Goal: Download file/media: Download file/media

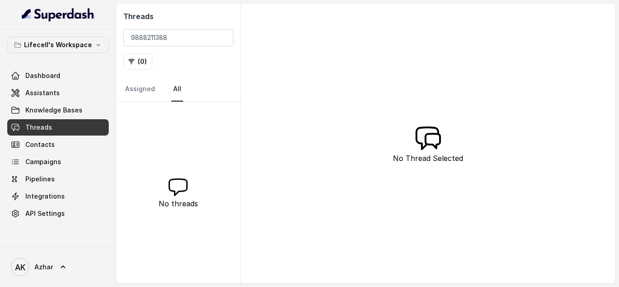
click at [142, 36] on input "9888211388" at bounding box center [178, 37] width 110 height 17
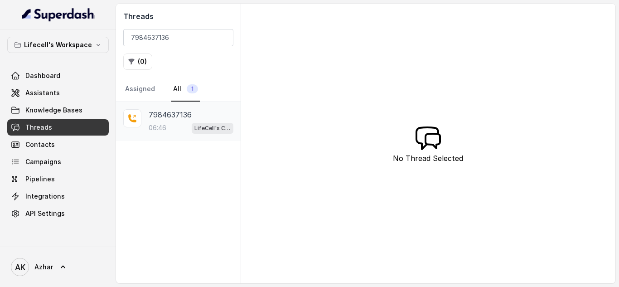
type input "7984637136"
click at [172, 114] on p "7984637136" at bounding box center [170, 114] width 43 height 11
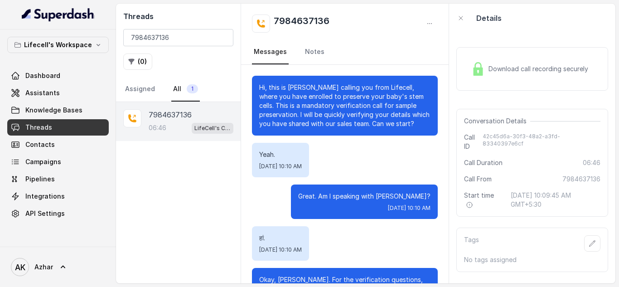
scroll to position [2921, 0]
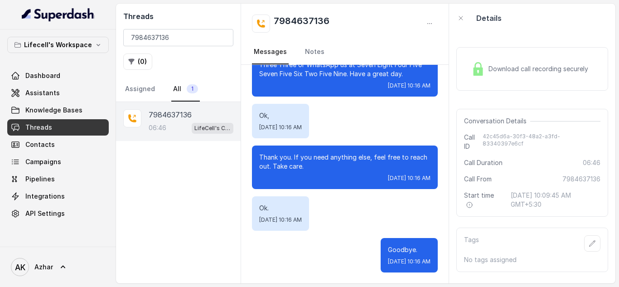
click at [515, 66] on span "Download call recording securely" at bounding box center [540, 68] width 103 height 9
click at [498, 64] on span "Download call recording securely" at bounding box center [540, 68] width 103 height 9
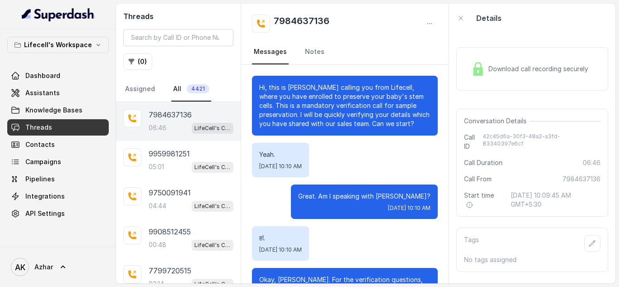
scroll to position [2921, 0]
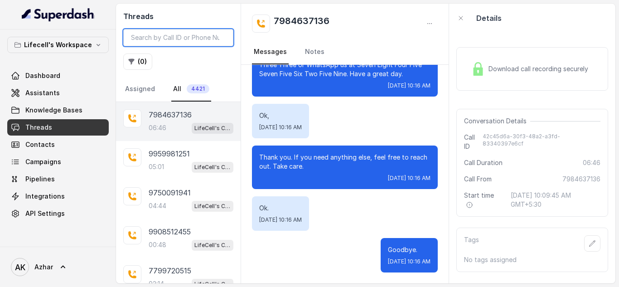
click at [190, 45] on input "search" at bounding box center [178, 37] width 110 height 17
paste input "7984637136"
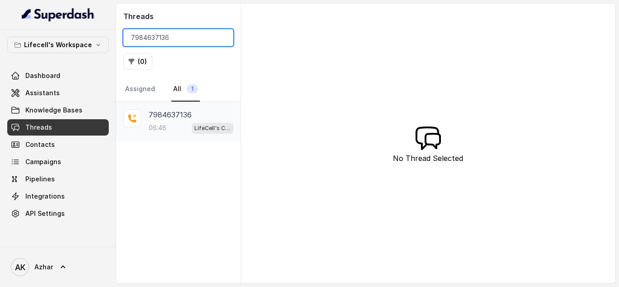
type input "7984637136"
click at [194, 114] on div "7984637136" at bounding box center [191, 114] width 85 height 11
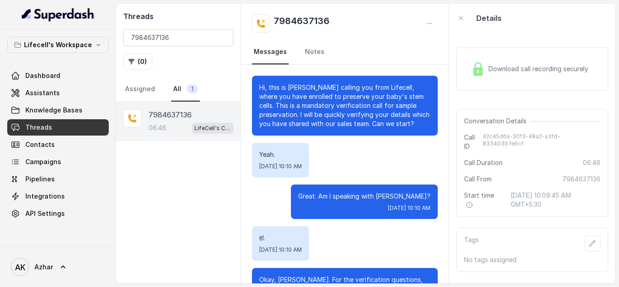
scroll to position [2921, 0]
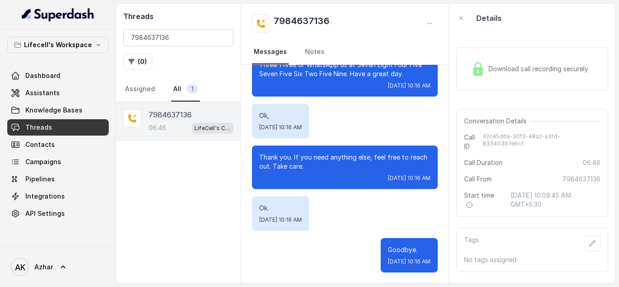
click at [516, 73] on span "Download call recording securely" at bounding box center [540, 68] width 103 height 9
